Goal: Navigation & Orientation: Find specific page/section

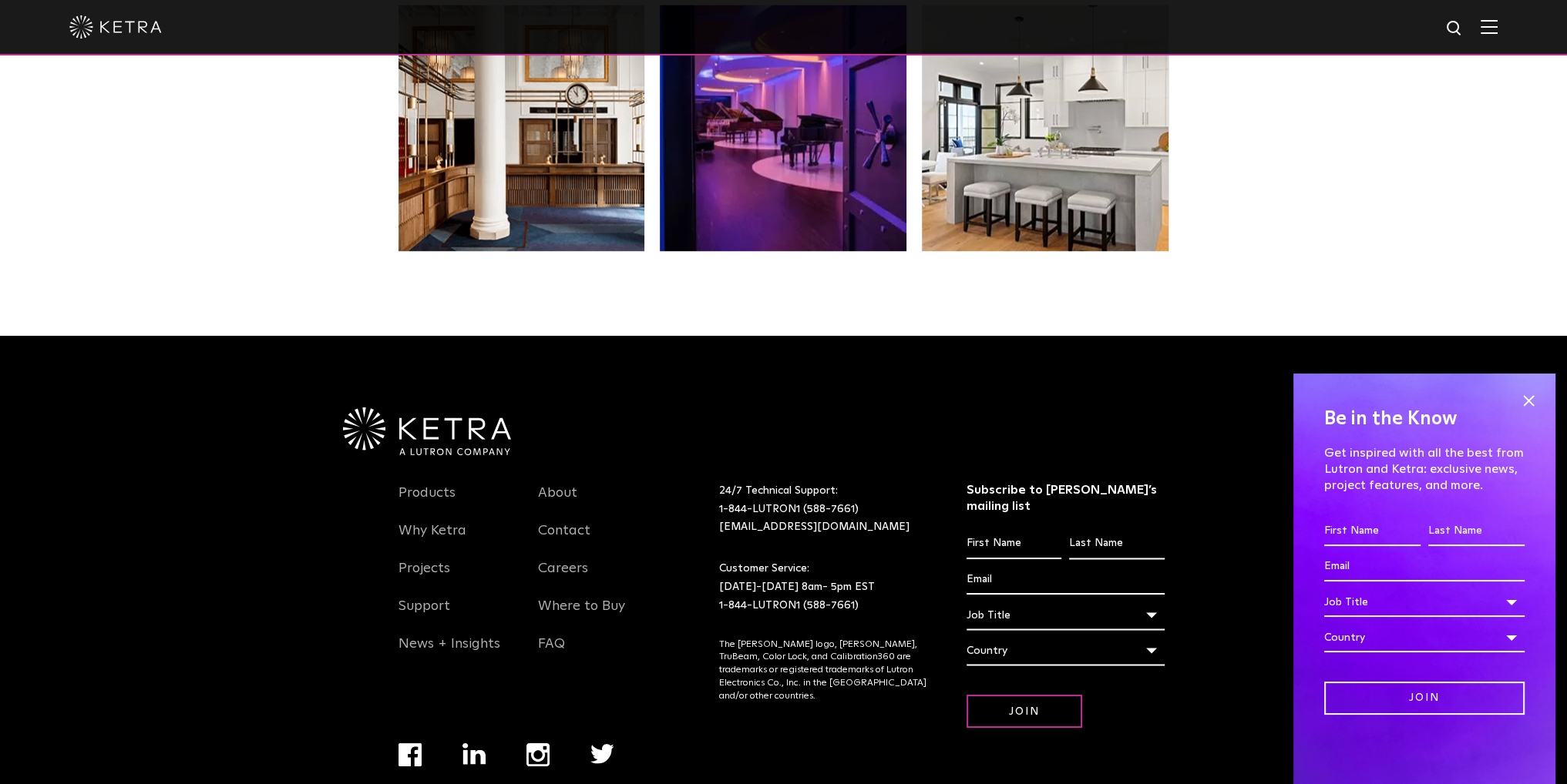
scroll to position [3238, 0]
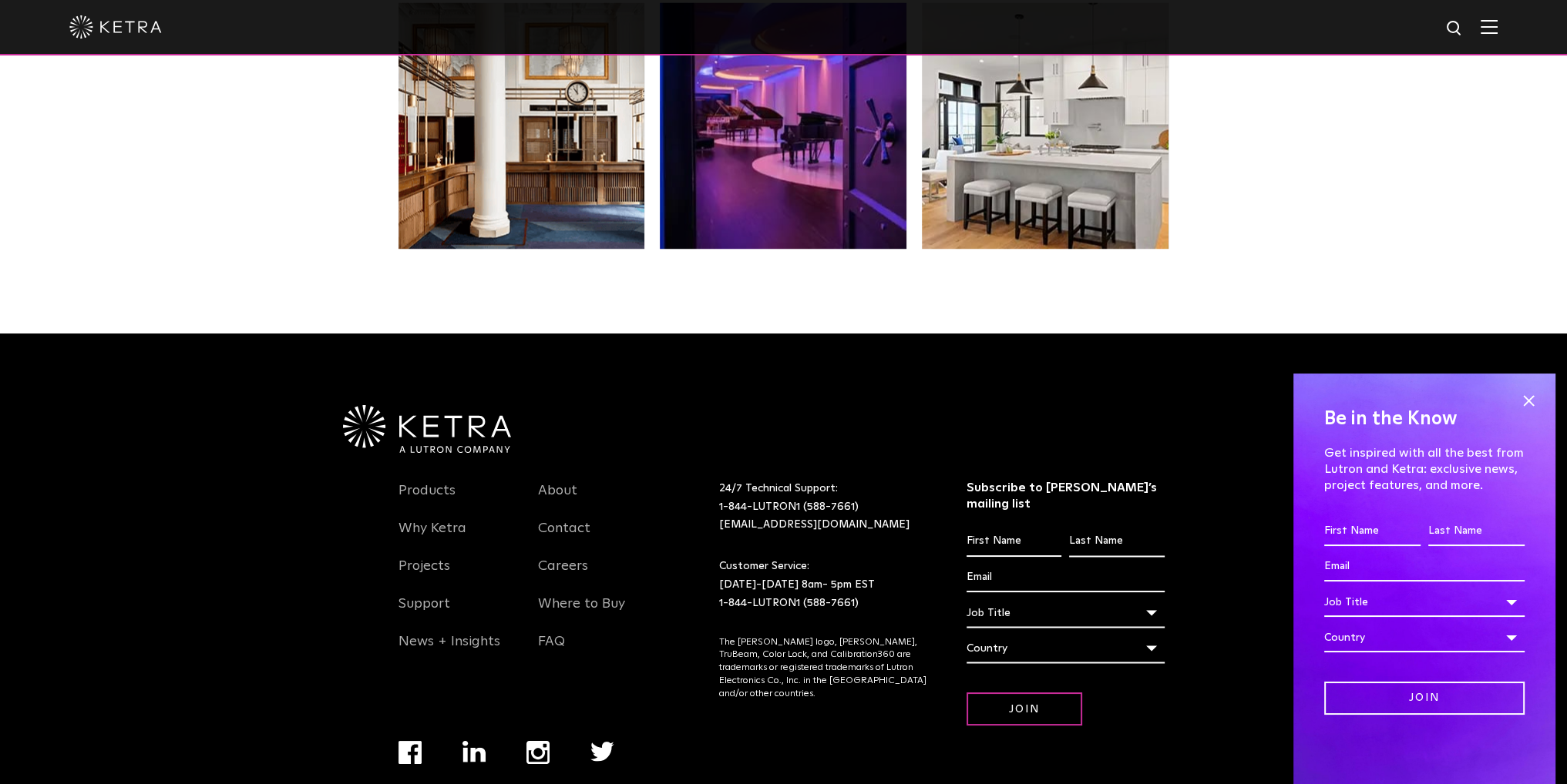
click at [160, 25] on img at bounding box center [115, 27] width 92 height 23
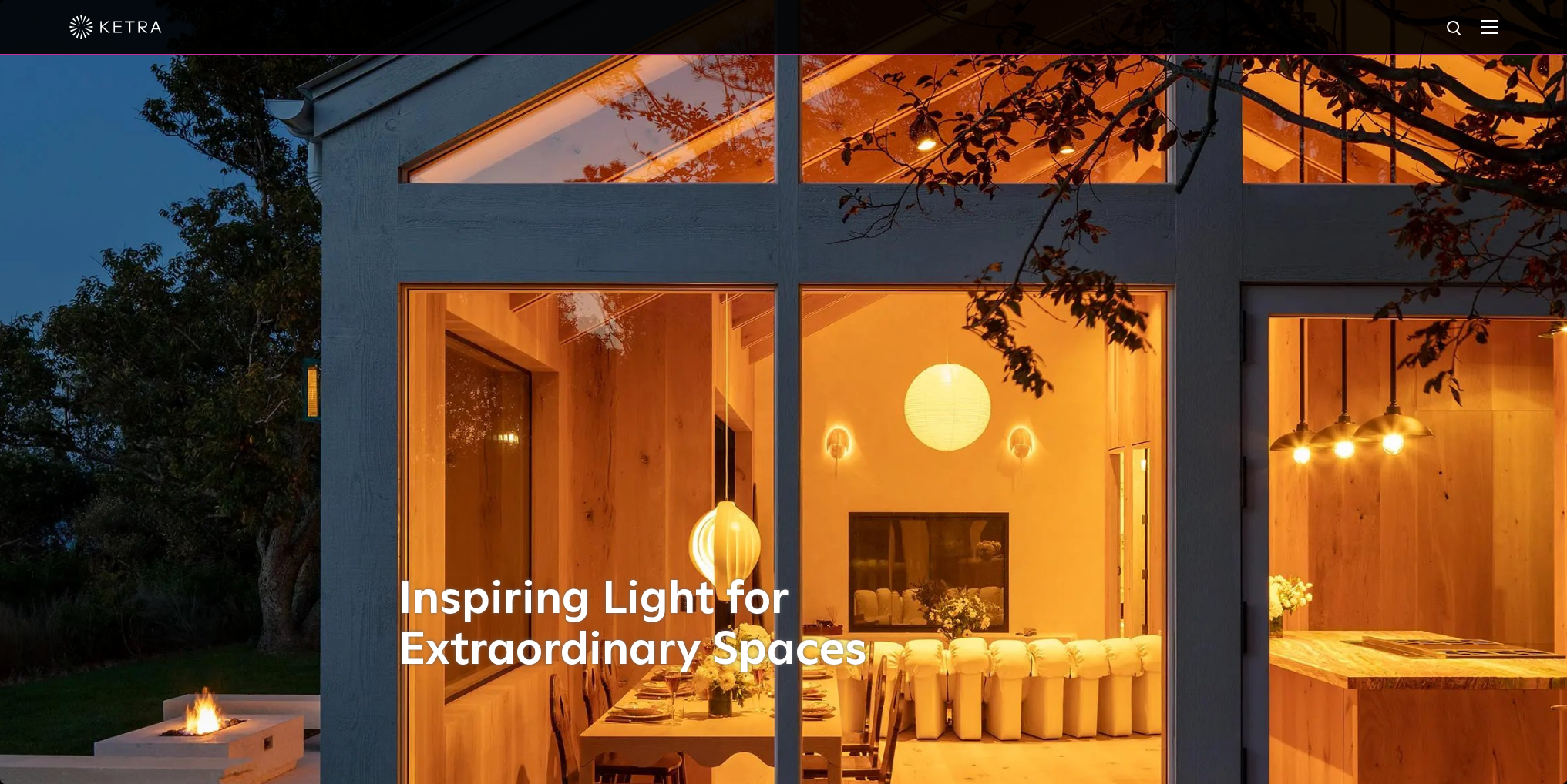
click at [1498, 17] on div at bounding box center [784, 26] width 1428 height 54
click at [1498, 27] on img at bounding box center [1489, 26] width 17 height 15
